Goal: Information Seeking & Learning: Learn about a topic

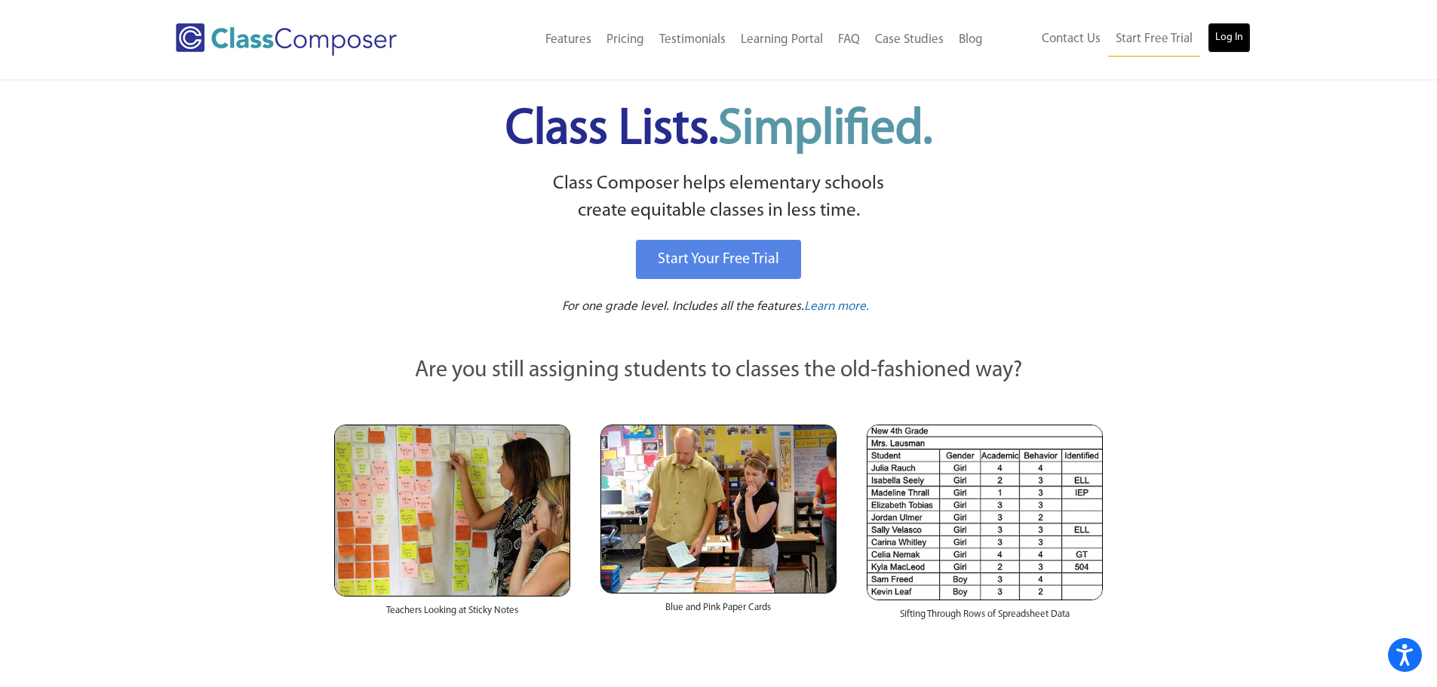
click at [1220, 32] on link "Log In" at bounding box center [1229, 38] width 43 height 30
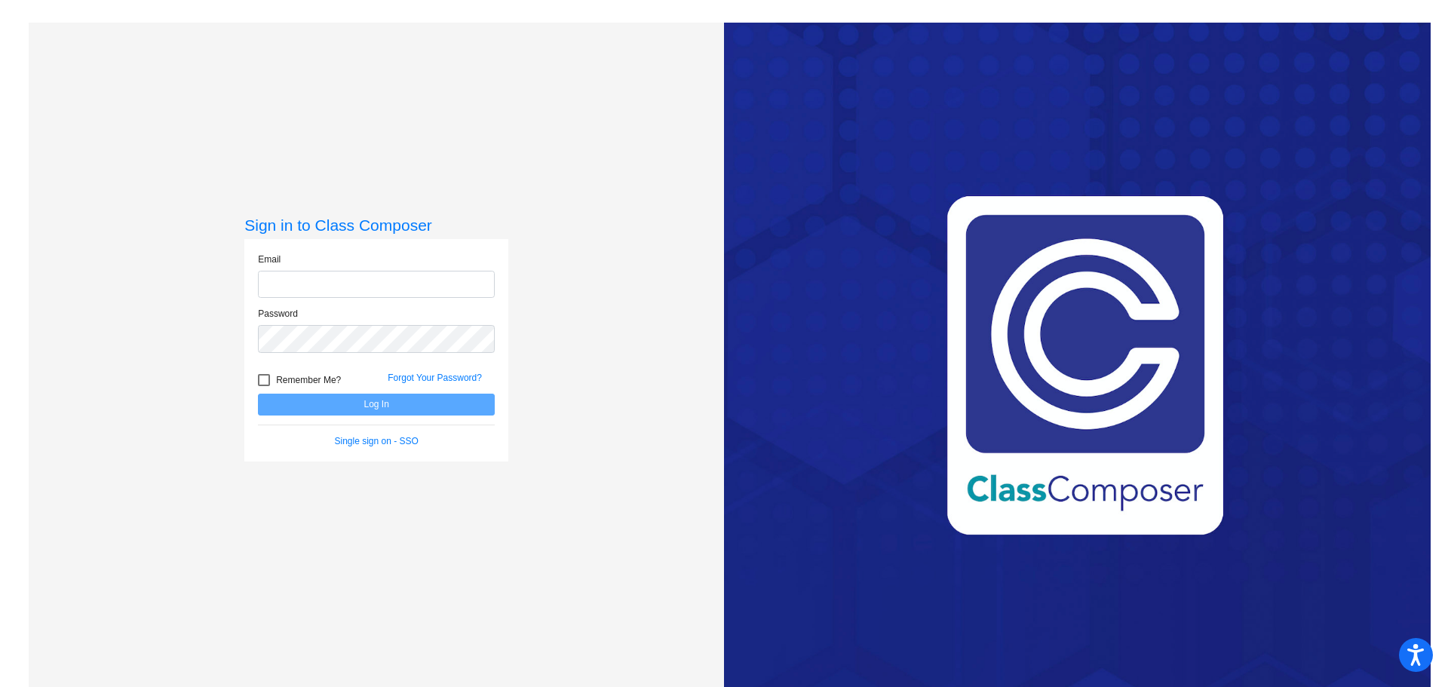
type input "[EMAIL_ADDRESS][DOMAIN_NAME]"
click at [375, 404] on button "Log In" at bounding box center [376, 405] width 237 height 22
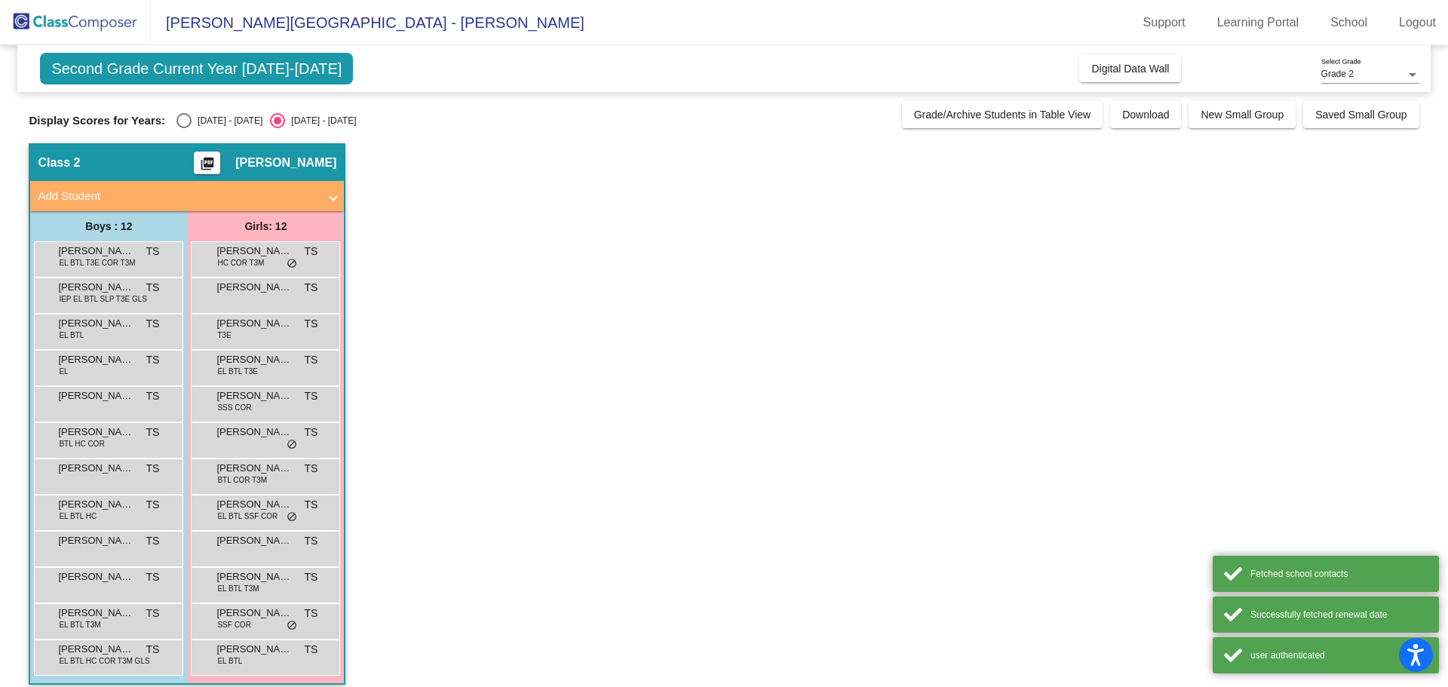
click at [184, 115] on div "Select an option" at bounding box center [183, 120] width 15 height 15
click at [184, 128] on input "[DATE] - [DATE]" at bounding box center [183, 128] width 1 height 1
radio input "true"
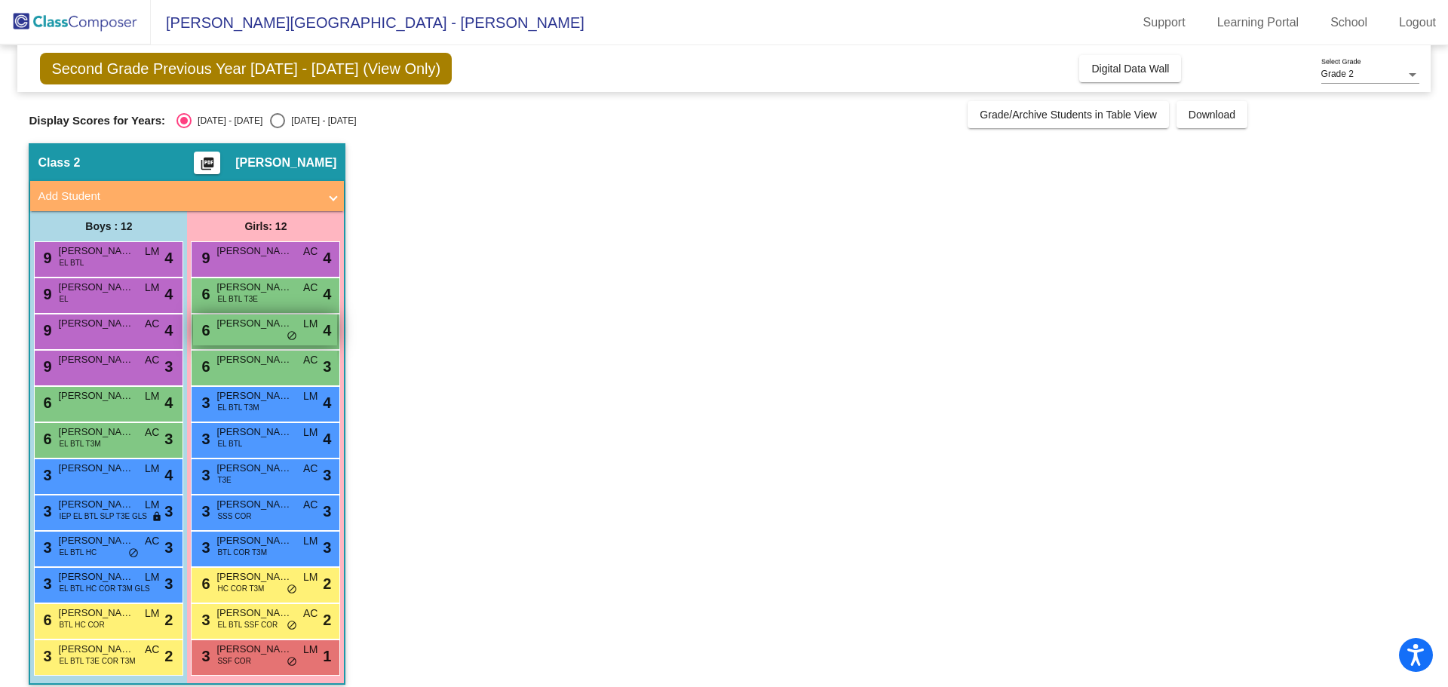
click at [227, 332] on div "6 Jade Nunez Amezcua LM lock do_not_disturb_alt 4" at bounding box center [265, 330] width 144 height 31
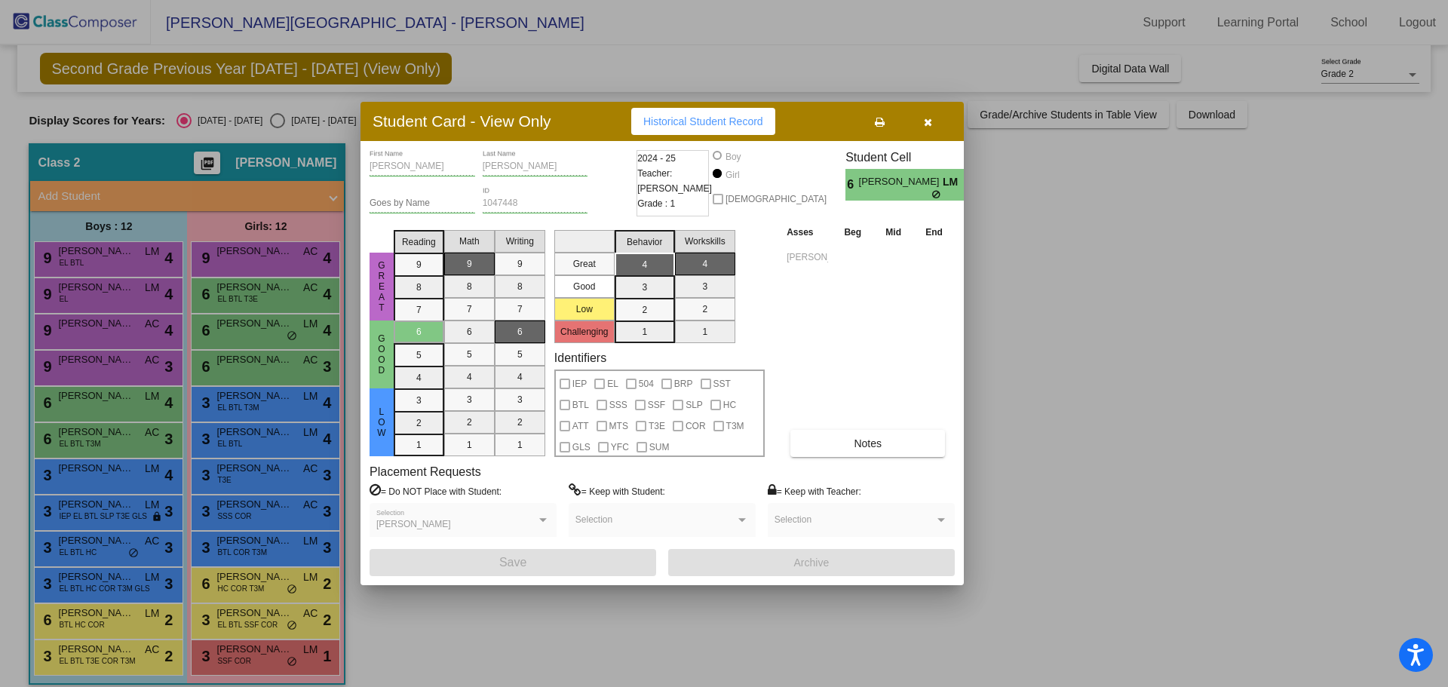
click at [930, 115] on button "button" at bounding box center [928, 121] width 48 height 27
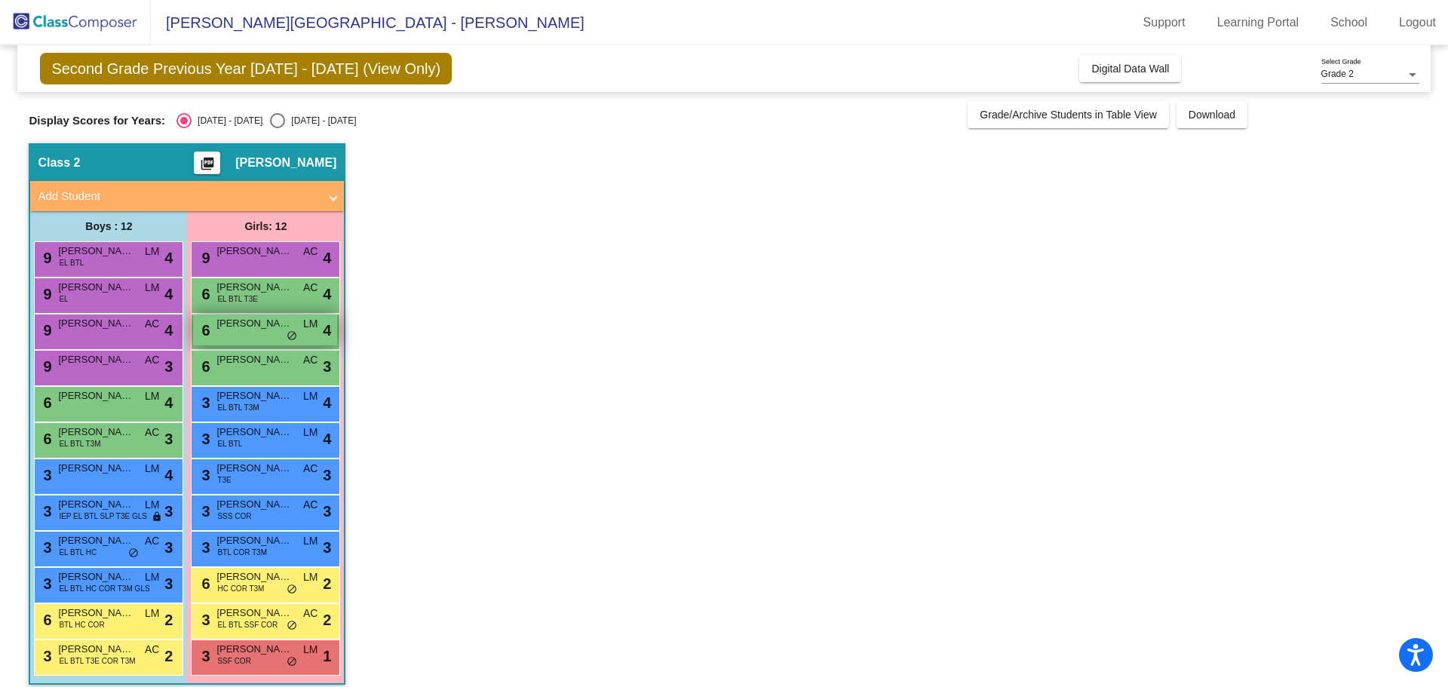
click at [251, 321] on span "Jade Nunez Amezcua" at bounding box center [253, 323] width 75 height 15
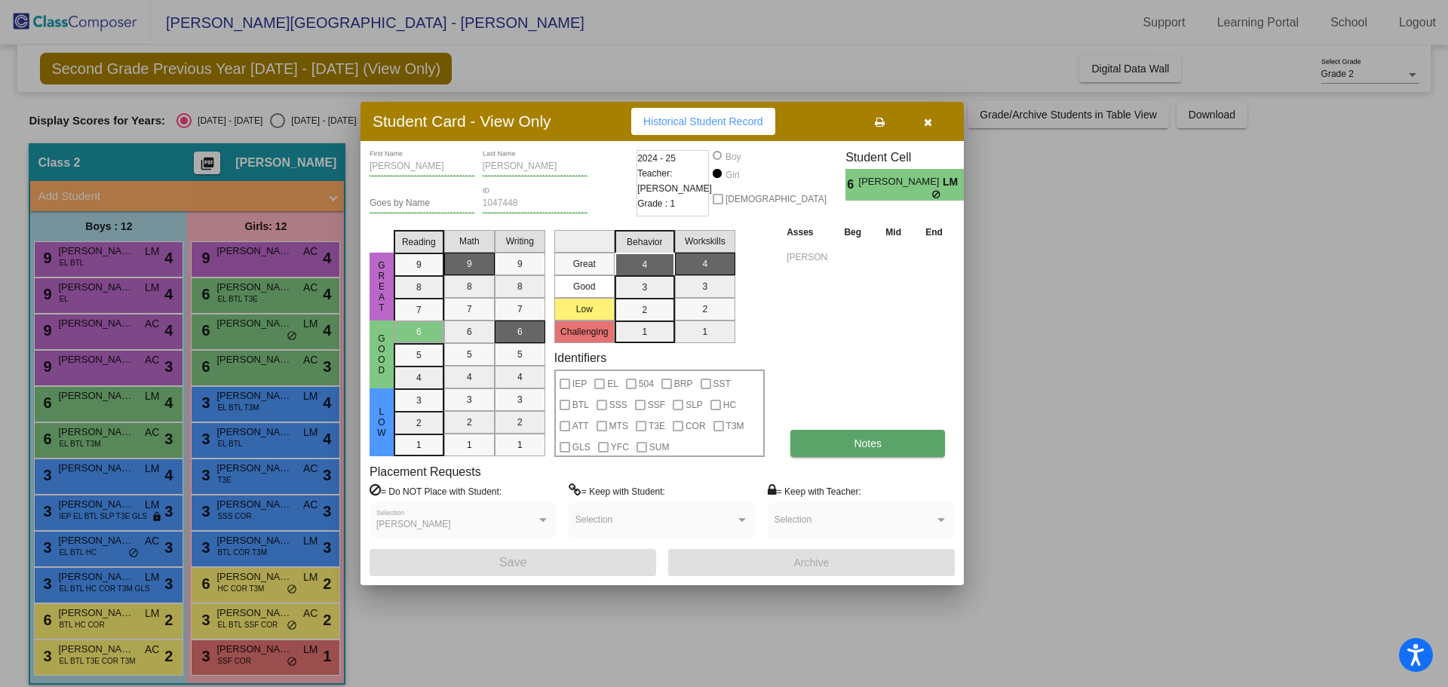
click at [880, 437] on span "Notes" at bounding box center [868, 443] width 28 height 12
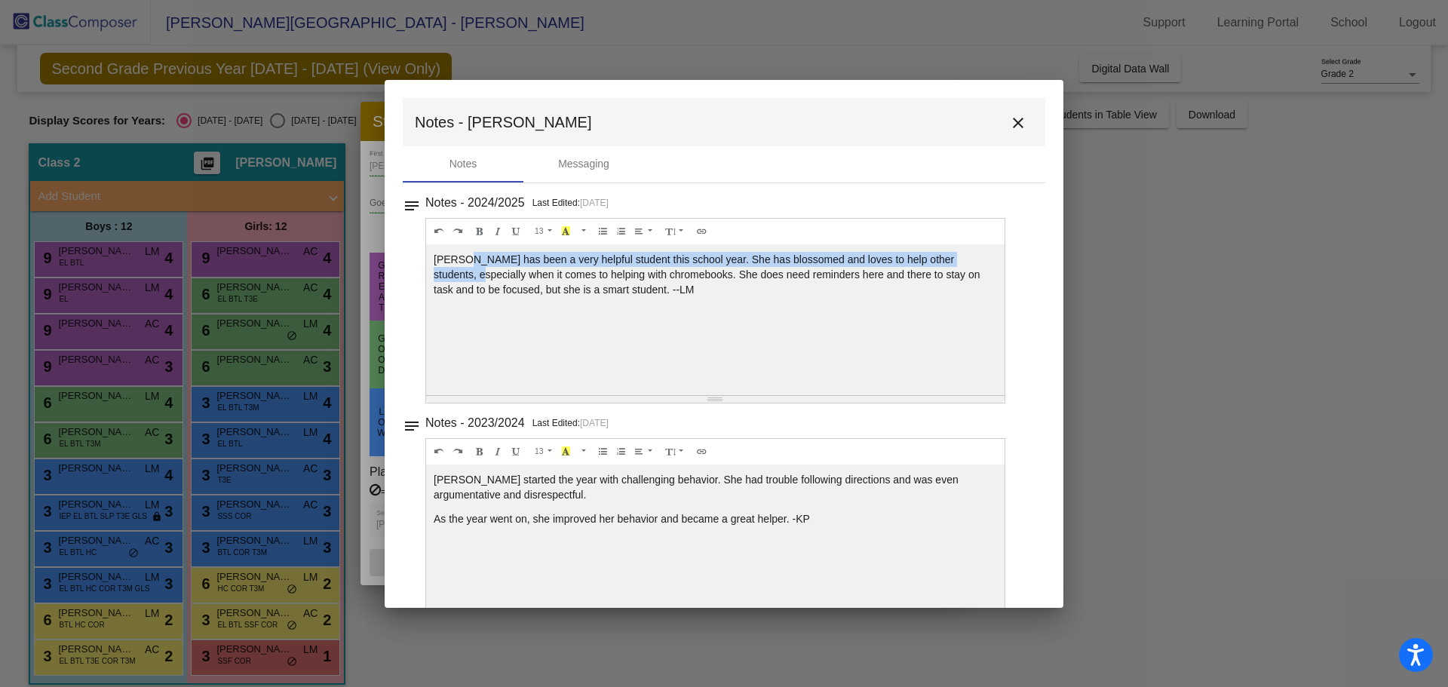
drag, startPoint x: 524, startPoint y: 256, endPoint x: 1027, endPoint y: 250, distance: 503.1
click at [1027, 250] on div "Notes - 2024/2025 Last Edited: 5/11/25 13 8 9 10 11 12 14 18 24 36 Background C…" at bounding box center [730, 297] width 610 height 211
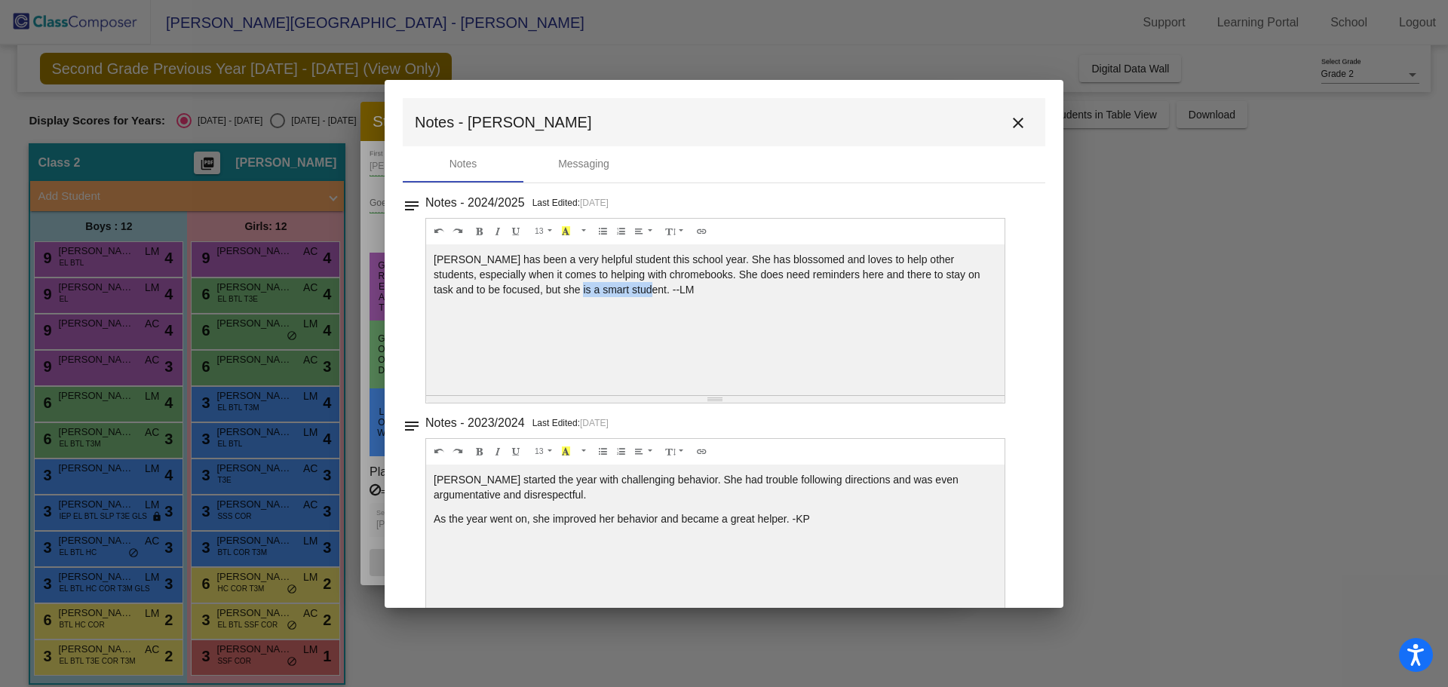
drag, startPoint x: 598, startPoint y: 281, endPoint x: 809, endPoint y: 290, distance: 211.4
click at [809, 290] on div "Jade has been a very helpful student this school year. She has blossomed and lo…" at bounding box center [715, 319] width 579 height 151
click at [811, 290] on div "Jade has been a very helpful student this school year. She has blossomed and lo…" at bounding box center [715, 319] width 579 height 151
click at [1018, 120] on mat-icon "close" at bounding box center [1018, 123] width 18 height 18
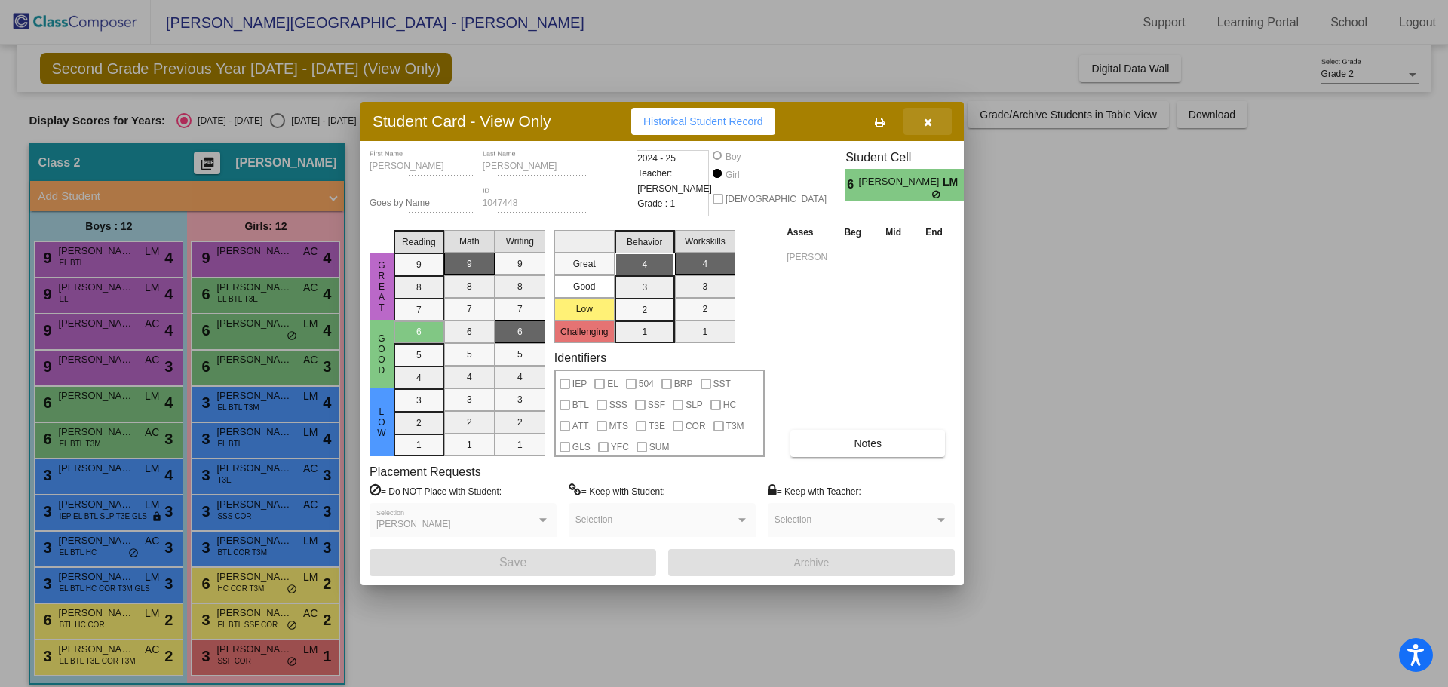
click at [921, 118] on button "button" at bounding box center [928, 121] width 48 height 27
